Goal: Transaction & Acquisition: Purchase product/service

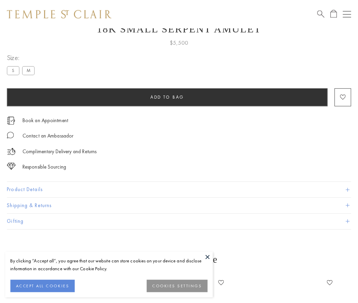
scroll to position [27, 0]
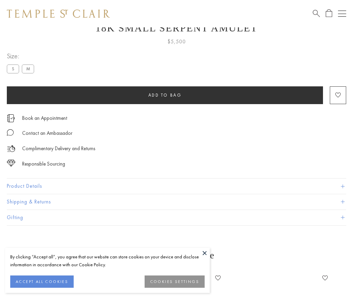
click at [165, 95] on span "Add to bag" at bounding box center [164, 95] width 33 height 6
